Goal: Find specific page/section: Find specific page/section

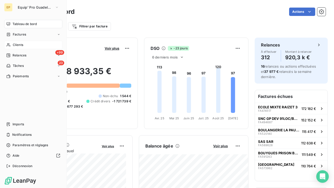
click at [9, 41] on div "Clients" at bounding box center [33, 45] width 58 height 8
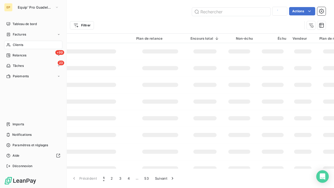
click at [12, 45] on div "Clients" at bounding box center [33, 45] width 58 height 8
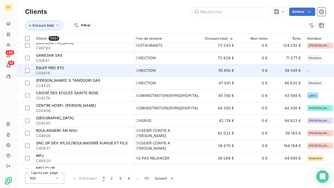
scroll to position [54, 1]
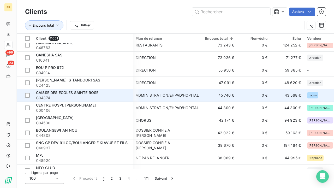
click at [152, 89] on td "ADMINISTRATION/EHPAD/HOPITAL" at bounding box center [167, 95] width 69 height 13
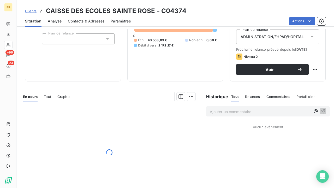
scroll to position [62, 0]
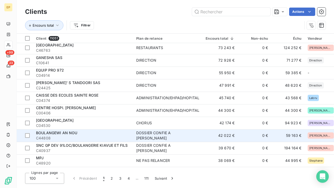
scroll to position [86, 0]
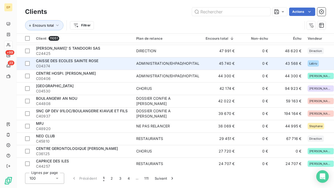
click at [124, 65] on span "C04374" at bounding box center [83, 65] width 94 height 5
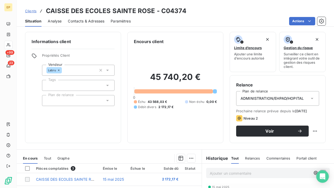
click at [85, 20] on span "Contacts & Adresses" at bounding box center [86, 21] width 37 height 5
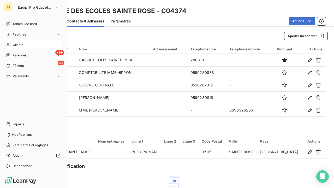
click at [10, 44] on icon at bounding box center [8, 45] width 4 height 4
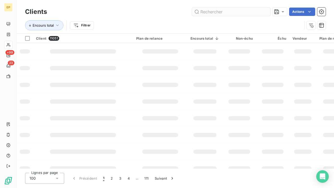
click at [240, 11] on input "text" at bounding box center [231, 12] width 78 height 8
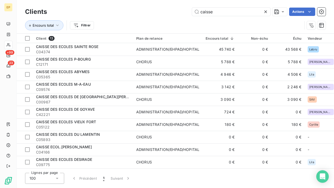
type input "caisse"
click at [266, 11] on icon at bounding box center [265, 11] width 5 height 5
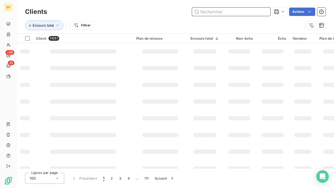
click at [247, 10] on input "text" at bounding box center [231, 12] width 78 height 8
click at [103, 87] on td at bounding box center [83, 84] width 100 height 17
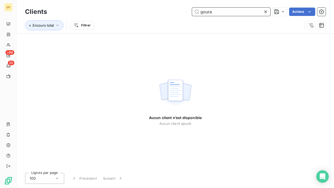
click at [220, 13] on input "goura" at bounding box center [231, 12] width 78 height 8
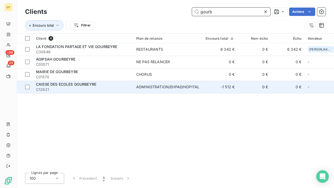
type input "gourb"
click at [79, 84] on span "CAISSE DES ECOLES GOURBEYRE" at bounding box center [66, 84] width 60 height 4
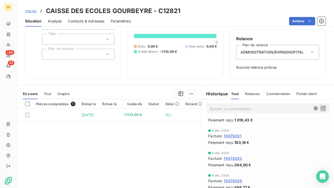
scroll to position [48, 0]
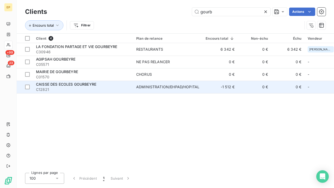
click at [139, 84] on td "ADMINISTRATION/EHPAD/HOPITAL" at bounding box center [167, 87] width 69 height 13
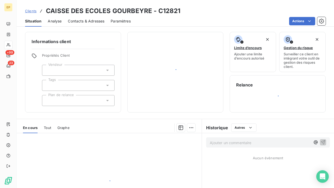
click at [139, 84] on div at bounding box center [175, 72] width 83 height 68
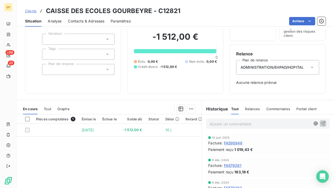
scroll to position [32, 0]
